Goal: Information Seeking & Learning: Check status

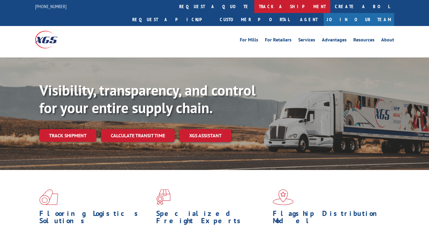
click at [254, 9] on link "track a shipment" at bounding box center [292, 6] width 76 height 13
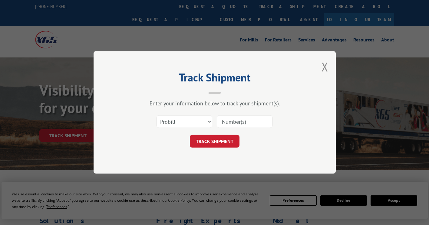
click at [240, 126] on input at bounding box center [245, 122] width 56 height 13
paste input "16999081"
type input "16999081"
click at [213, 144] on button "TRACK SHIPMENT" at bounding box center [215, 141] width 50 height 13
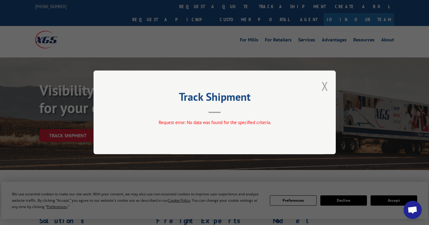
click at [326, 84] on button "Close modal" at bounding box center [324, 86] width 7 height 16
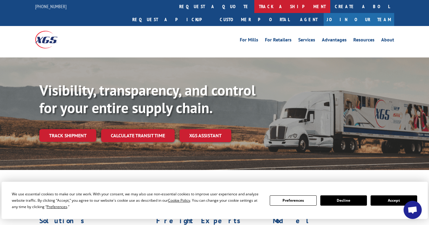
click at [254, 8] on link "track a shipment" at bounding box center [292, 6] width 76 height 13
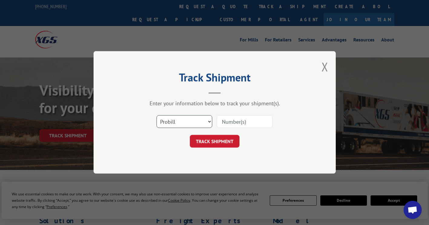
click at [208, 122] on select "Select category... Probill BOL PO" at bounding box center [184, 122] width 56 height 13
select select "po"
click at [156, 116] on select "Select category... Probill BOL PO" at bounding box center [184, 122] width 56 height 13
click at [249, 123] on input at bounding box center [245, 122] width 56 height 13
click at [251, 121] on input at bounding box center [245, 122] width 56 height 13
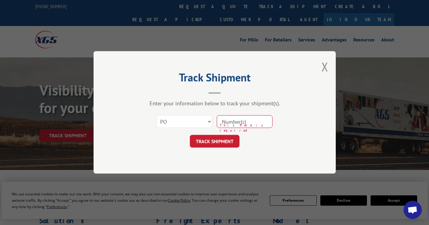
paste input "83544337"
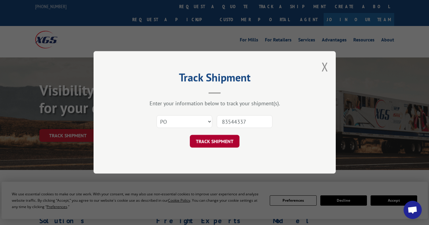
type input "83544337"
click at [225, 138] on button "TRACK SHIPMENT" at bounding box center [215, 141] width 50 height 13
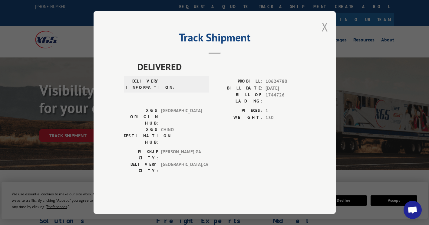
click at [321, 35] on button "Close modal" at bounding box center [324, 27] width 7 height 16
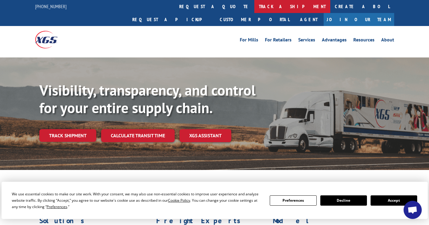
click at [254, 8] on link "track a shipment" at bounding box center [292, 6] width 76 height 13
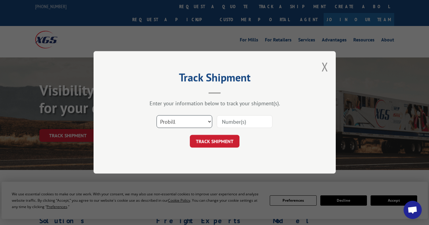
click at [210, 122] on select "Select category... Probill BOL PO" at bounding box center [184, 122] width 56 height 13
select select "po"
click at [156, 116] on select "Select category... Probill BOL PO" at bounding box center [184, 122] width 56 height 13
click at [224, 121] on input at bounding box center [245, 122] width 56 height 13
paste input "83544337"
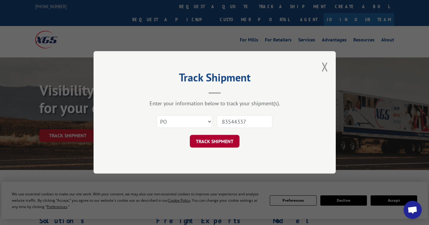
type input "83544337"
click at [208, 139] on button "TRACK SHIPMENT" at bounding box center [215, 141] width 50 height 13
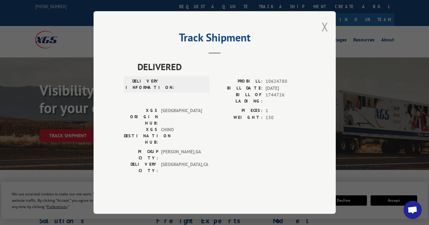
click at [327, 35] on button "Close modal" at bounding box center [324, 27] width 7 height 16
